Goal: Information Seeking & Learning: Understand process/instructions

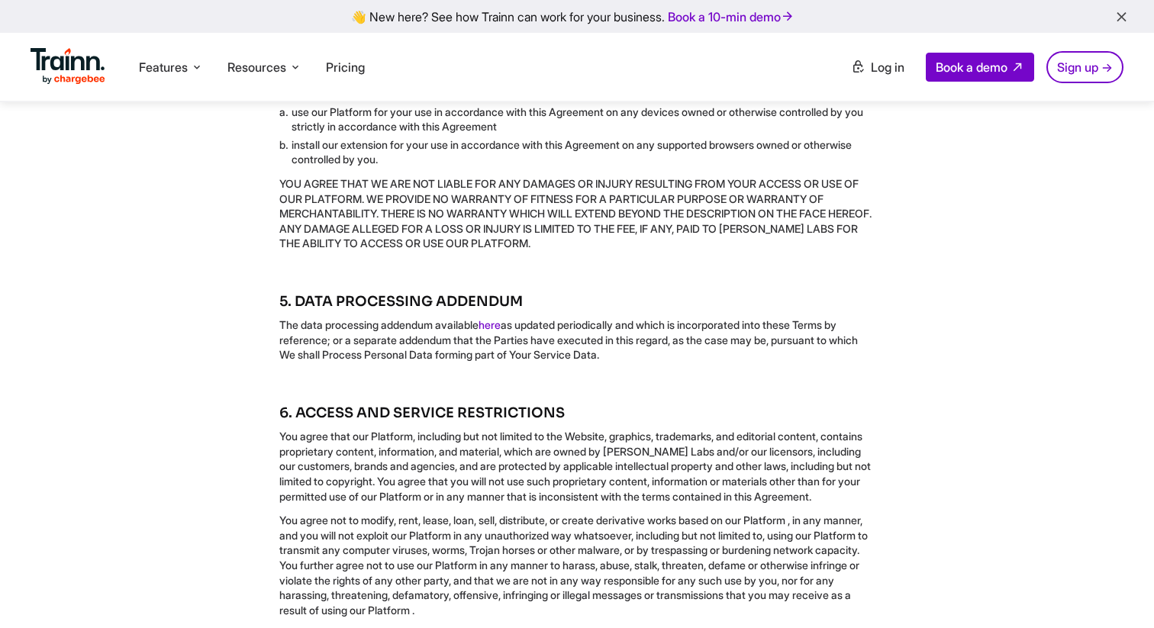
scroll to position [1244, 0]
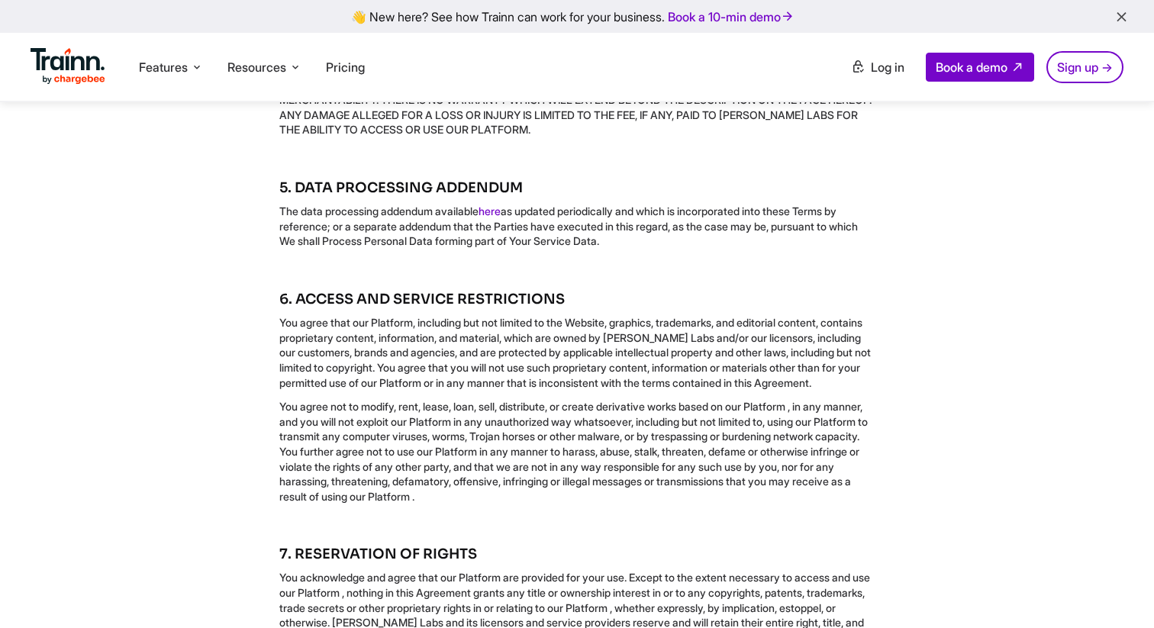
click at [300, 246] on p "The data processing addendum available here as updated periodically and which i…" at bounding box center [577, 226] width 596 height 45
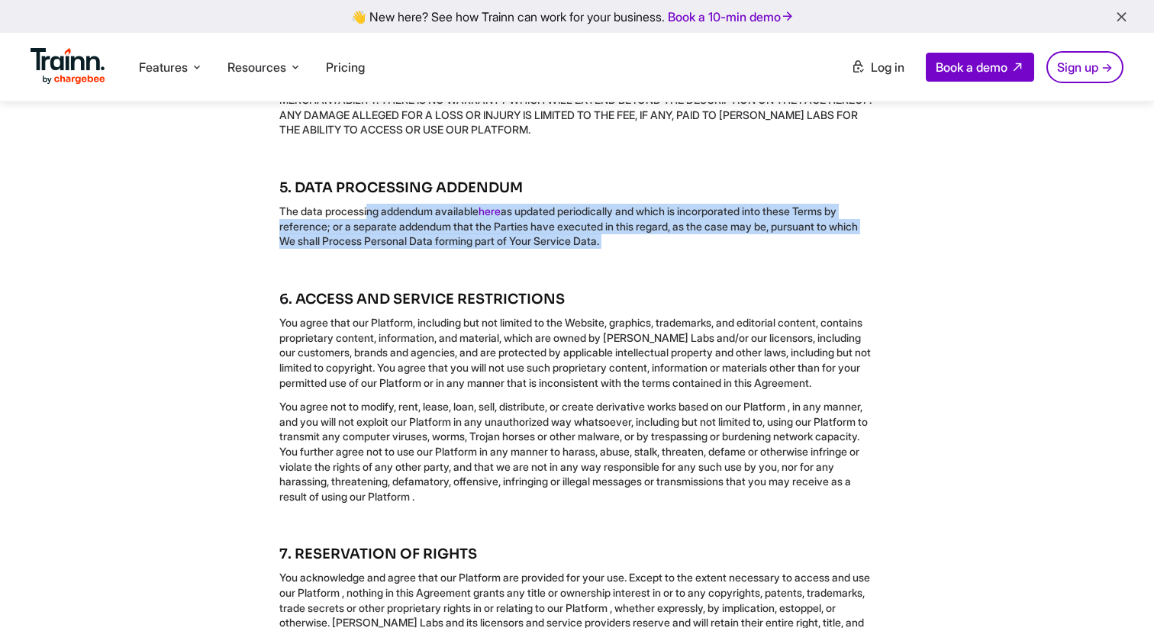
click at [300, 246] on p "The data processing addendum available here as updated periodically and which i…" at bounding box center [577, 226] width 596 height 45
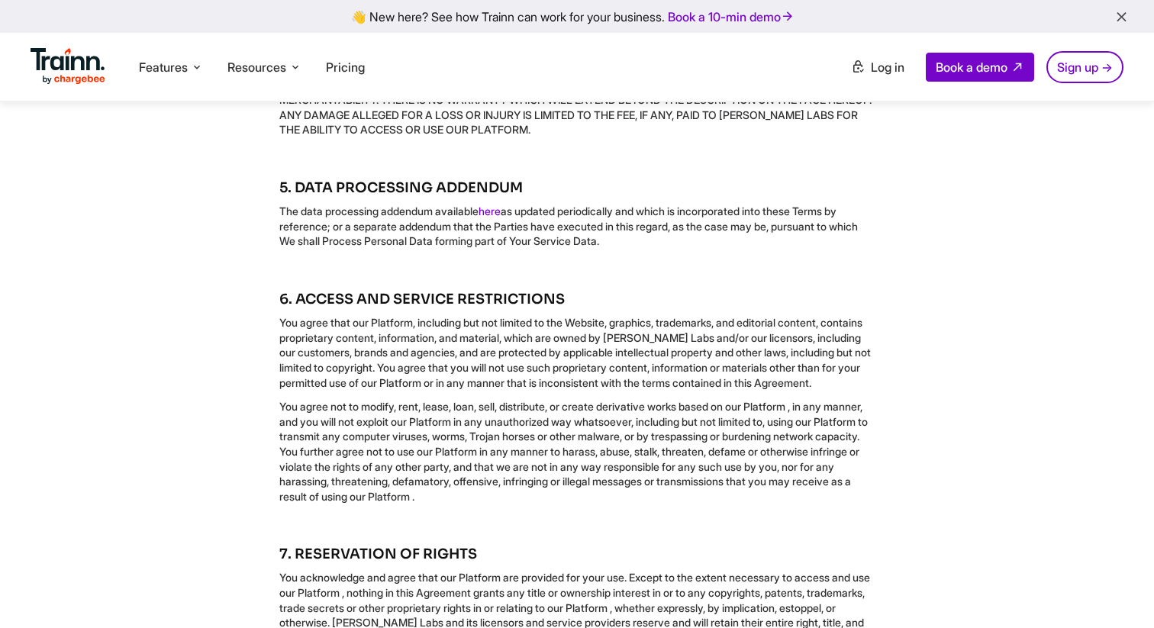
click at [807, 390] on p "You agree that our Platform, including but not limited to the Website, graphics…" at bounding box center [577, 352] width 596 height 75
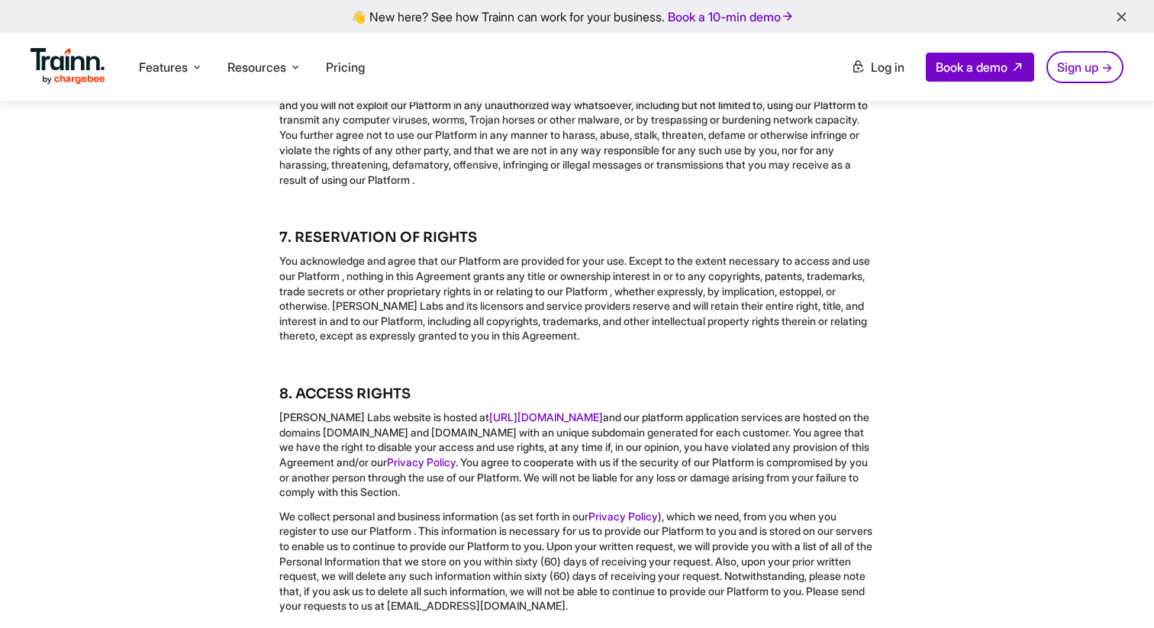
scroll to position [1554, 0]
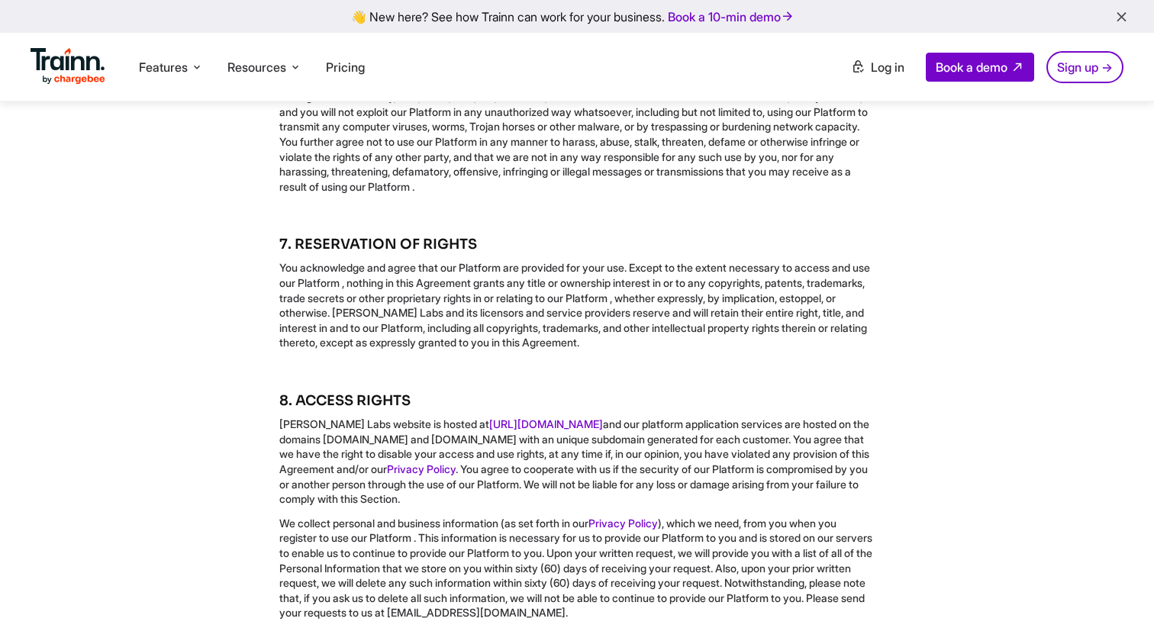
click at [689, 350] on p "You acknowledge and agree that our Platform are provided for your use. Except t…" at bounding box center [577, 305] width 596 height 90
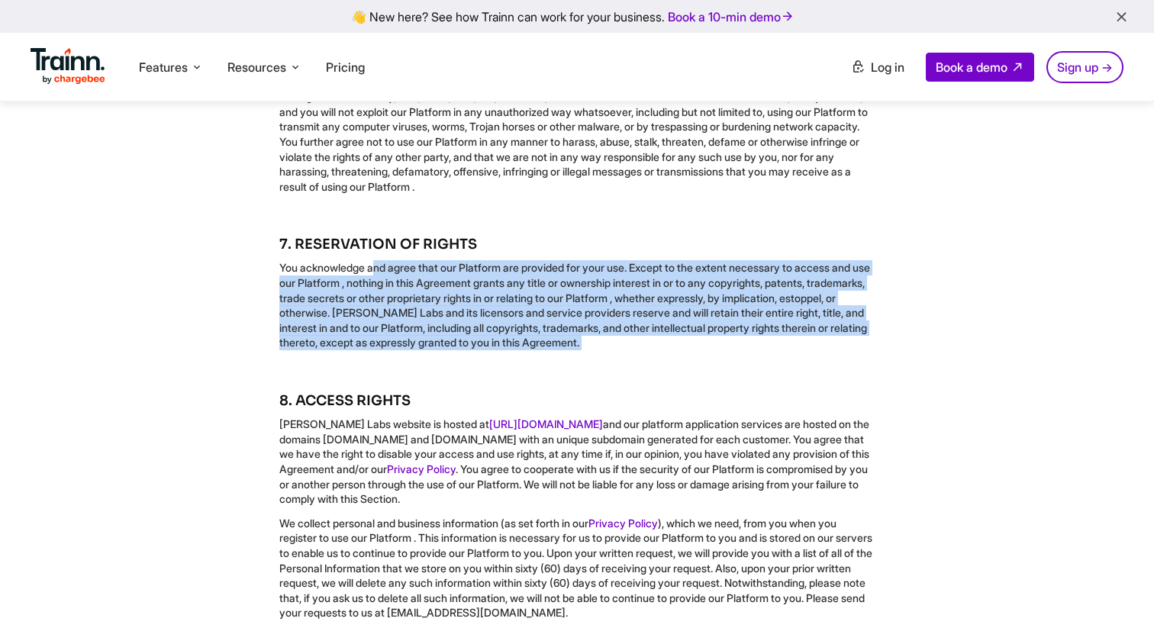
click at [689, 350] on p "You acknowledge and agree that our Platform are provided for your use. Except t…" at bounding box center [577, 305] width 596 height 90
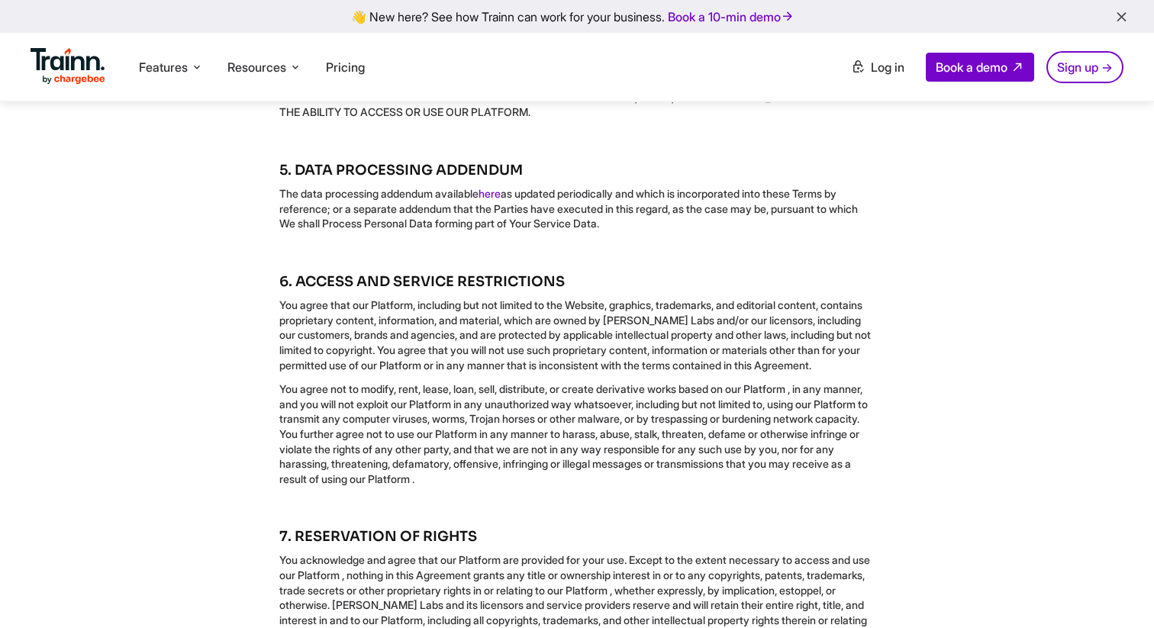
scroll to position [1238, 0]
